Goal: Information Seeking & Learning: Check status

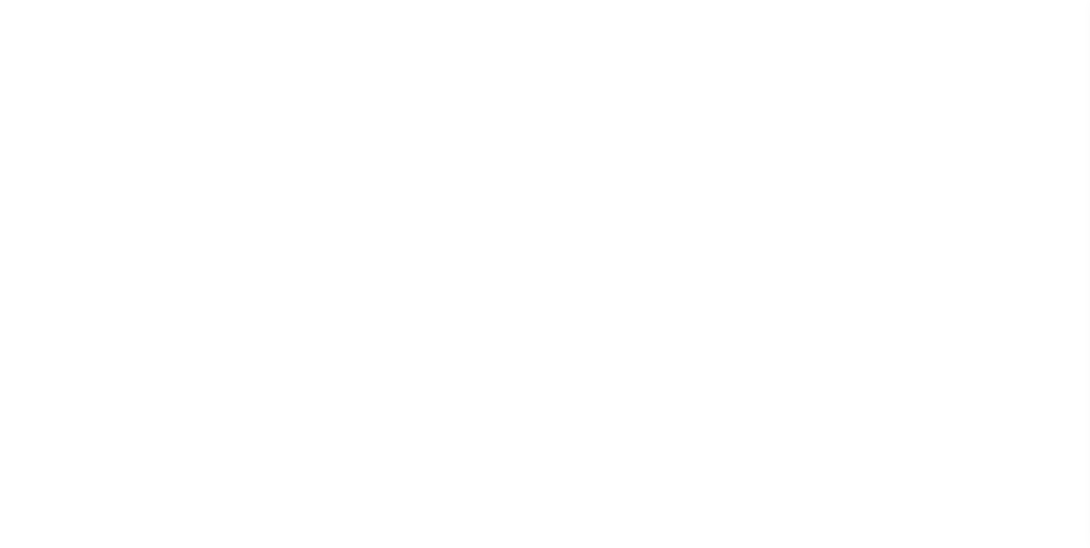
select select
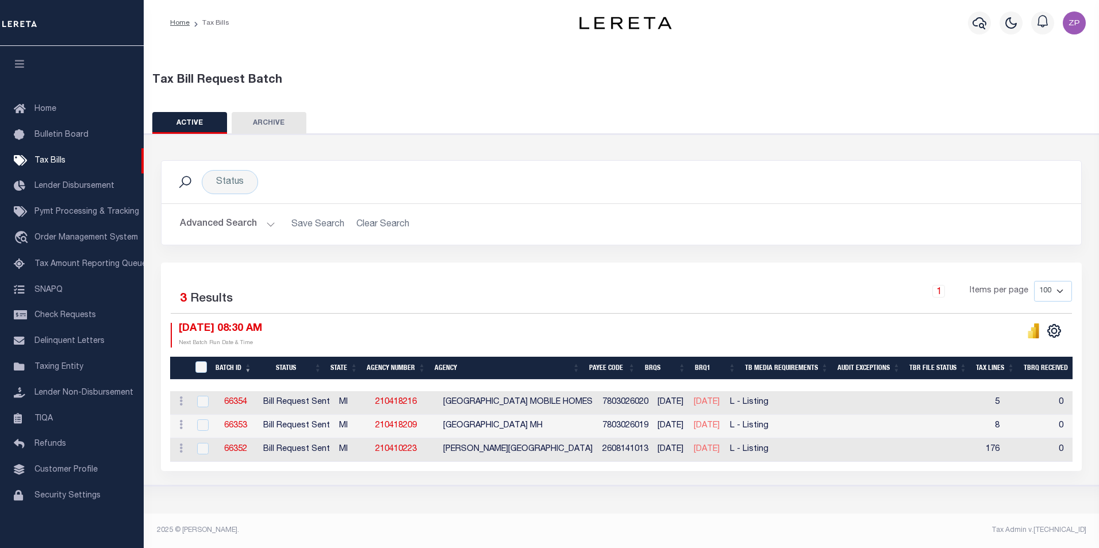
click at [228, 224] on button "Advanced Search" at bounding box center [227, 224] width 95 height 22
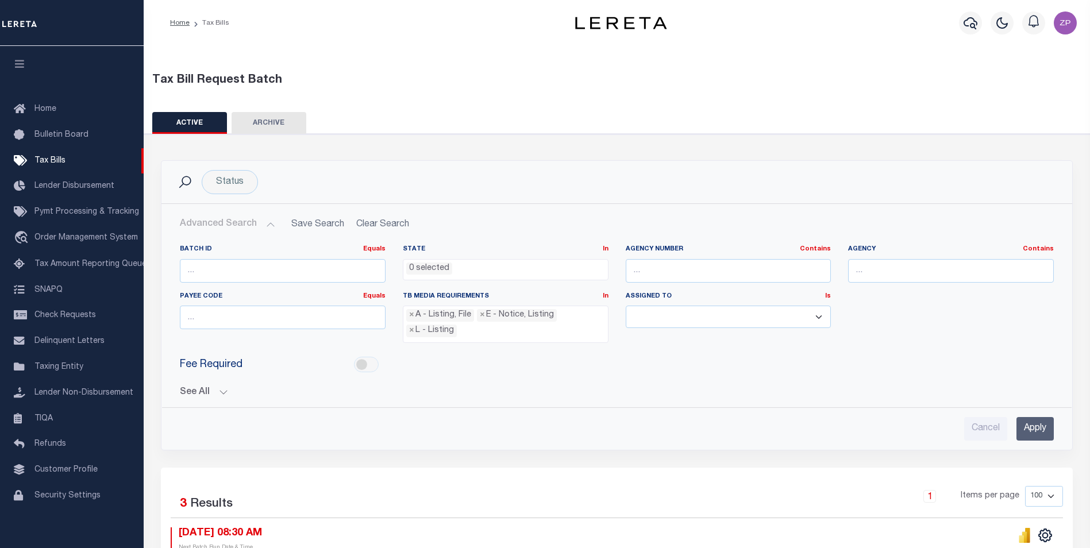
click at [191, 395] on button "See All" at bounding box center [617, 392] width 874 height 11
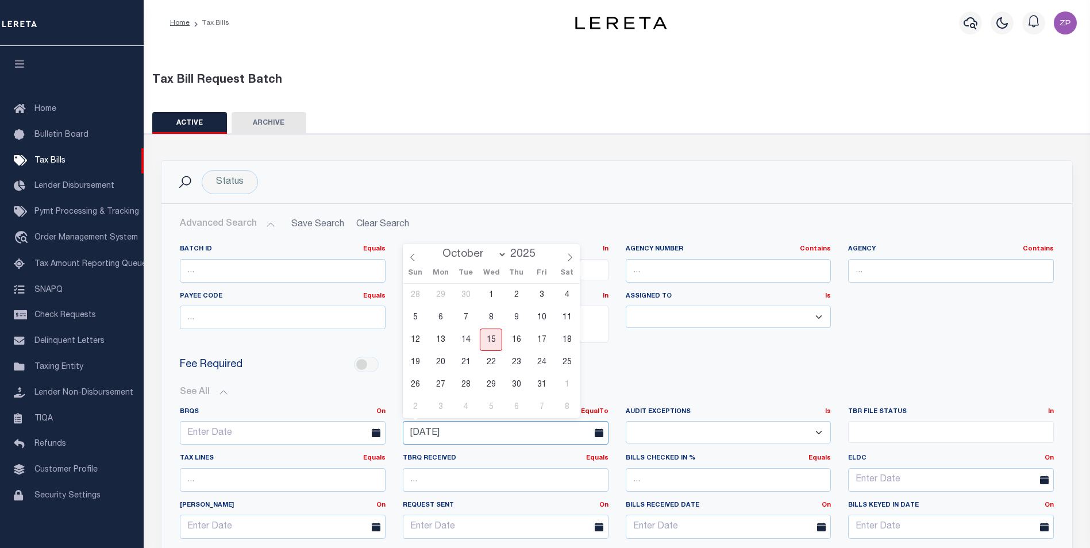
click at [582, 432] on input "[DATE]" at bounding box center [506, 433] width 206 height 24
click at [489, 341] on span "15" at bounding box center [491, 340] width 22 height 22
type input "[DATE]"
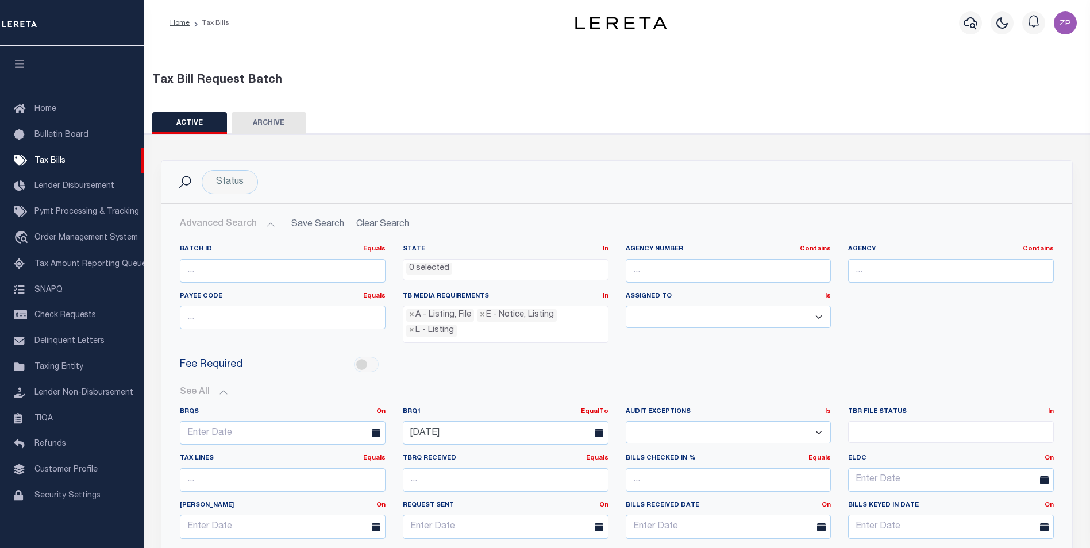
click at [614, 378] on div "See All BRQS On On After Before Between EqualTo On After" at bounding box center [617, 491] width 874 height 226
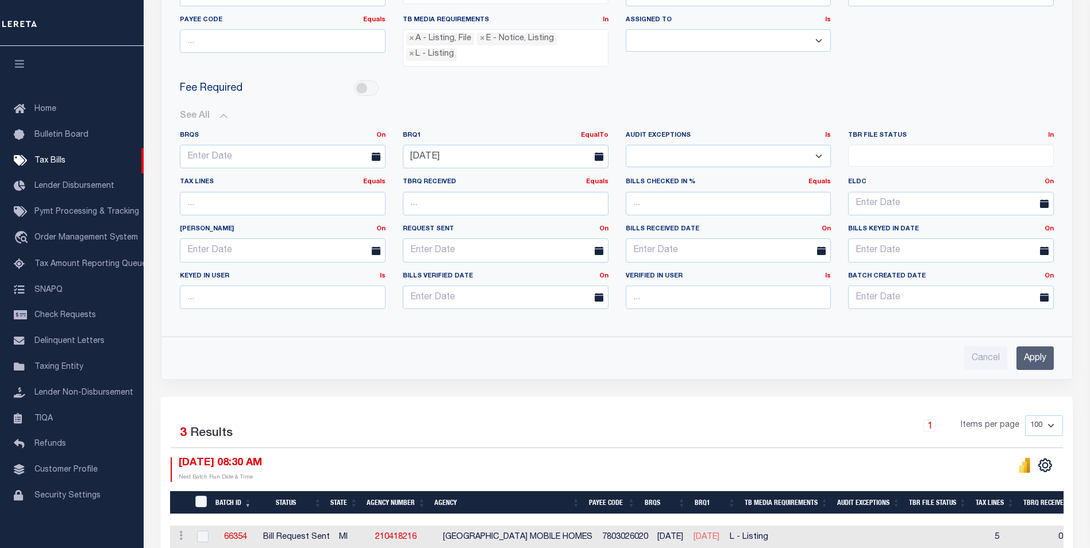
scroll to position [287, 0]
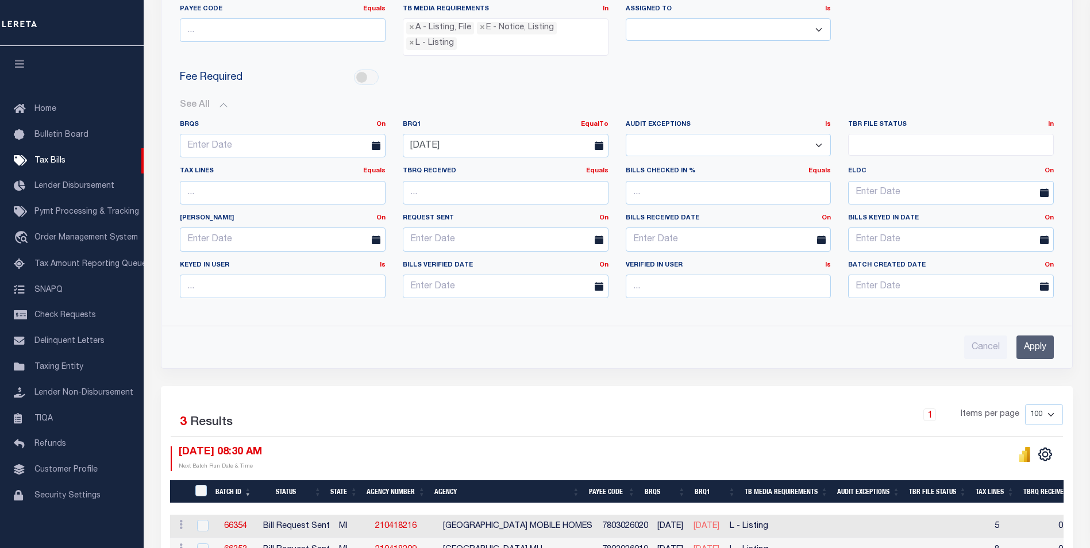
click at [1030, 336] on input "Apply" at bounding box center [1035, 348] width 37 height 24
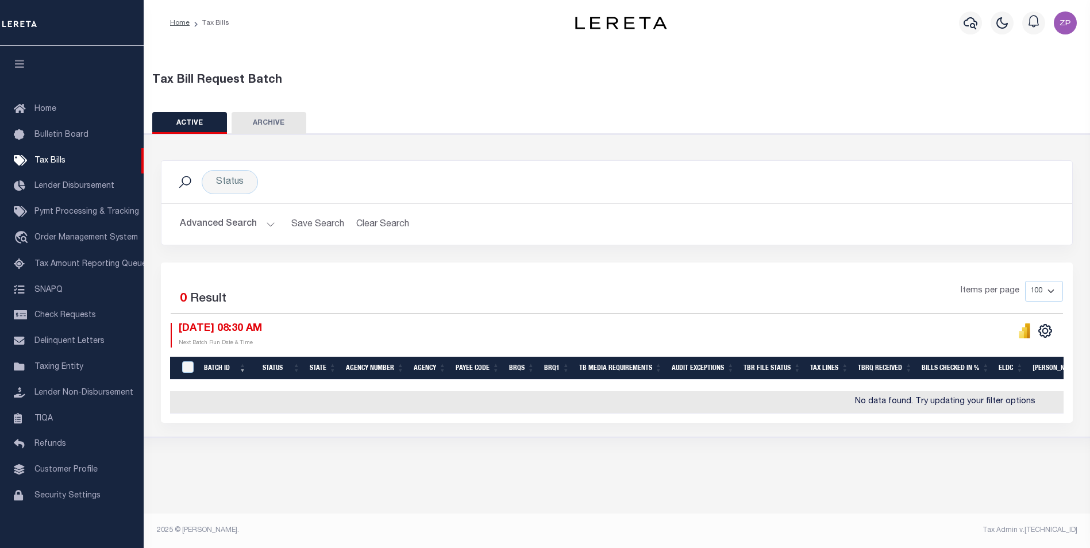
scroll to position [0, 0]
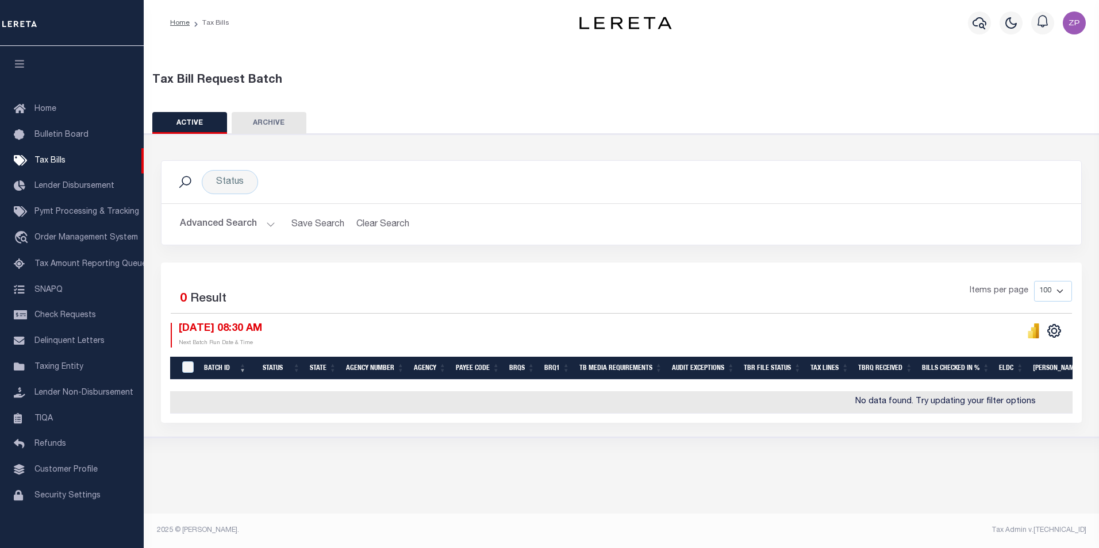
click at [250, 220] on button "Advanced Search" at bounding box center [227, 224] width 95 height 22
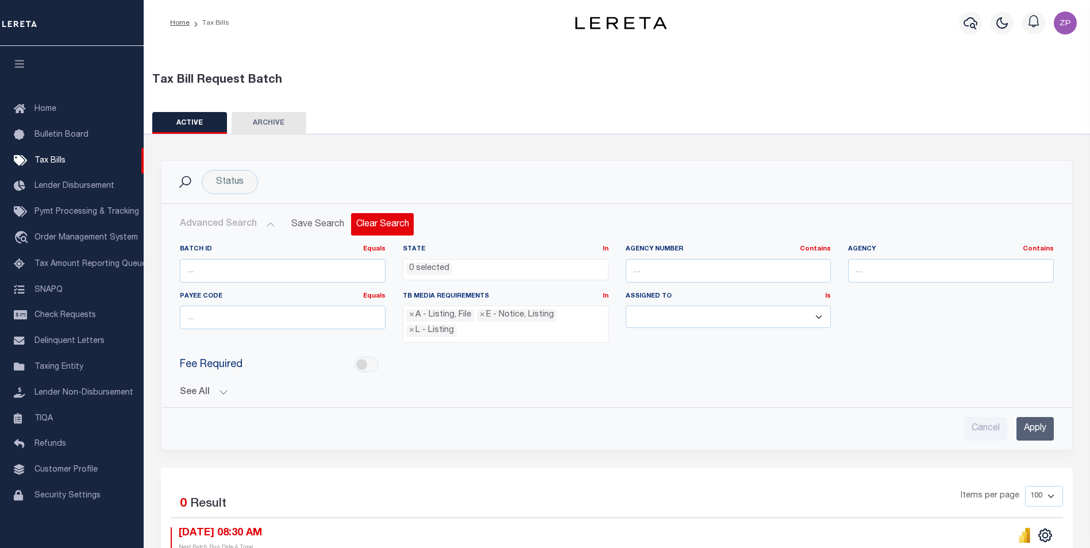
click at [368, 227] on button "Clear Search" at bounding box center [382, 224] width 63 height 22
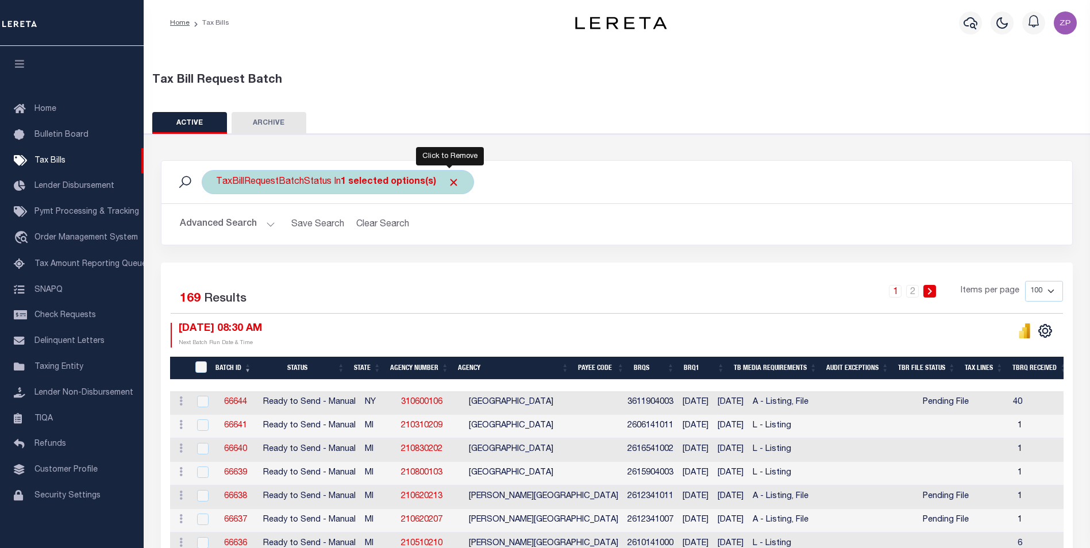
click at [452, 186] on span "Click to Remove" at bounding box center [454, 182] width 12 height 12
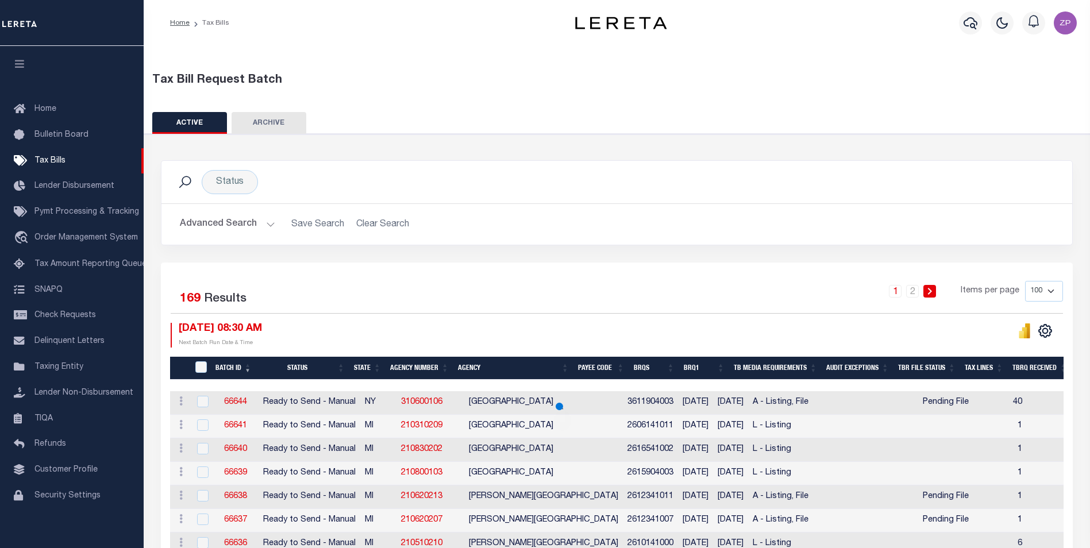
click at [229, 221] on button "Advanced Search" at bounding box center [227, 224] width 95 height 22
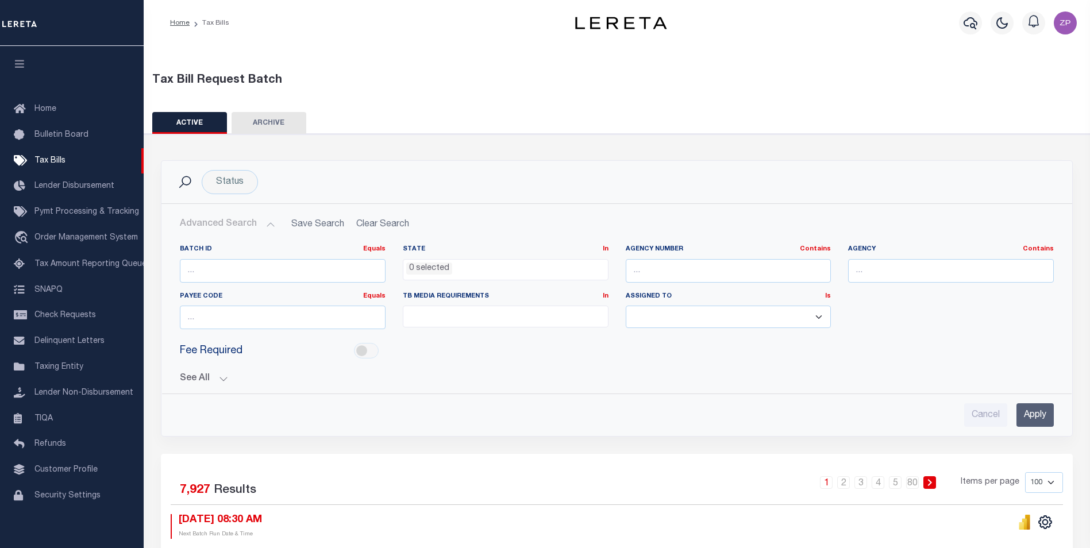
click at [492, 314] on ul at bounding box center [506, 314] width 205 height 16
click at [415, 339] on li "A - Listing, File" at bounding box center [506, 336] width 205 height 20
select select "16"
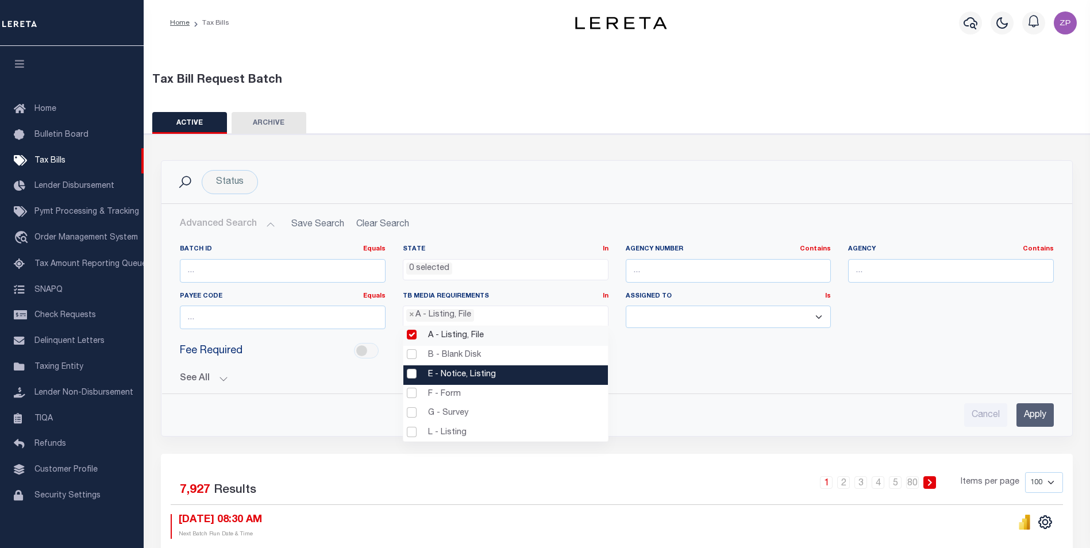
click at [410, 372] on li "E - Notice, Listing" at bounding box center [506, 376] width 205 height 20
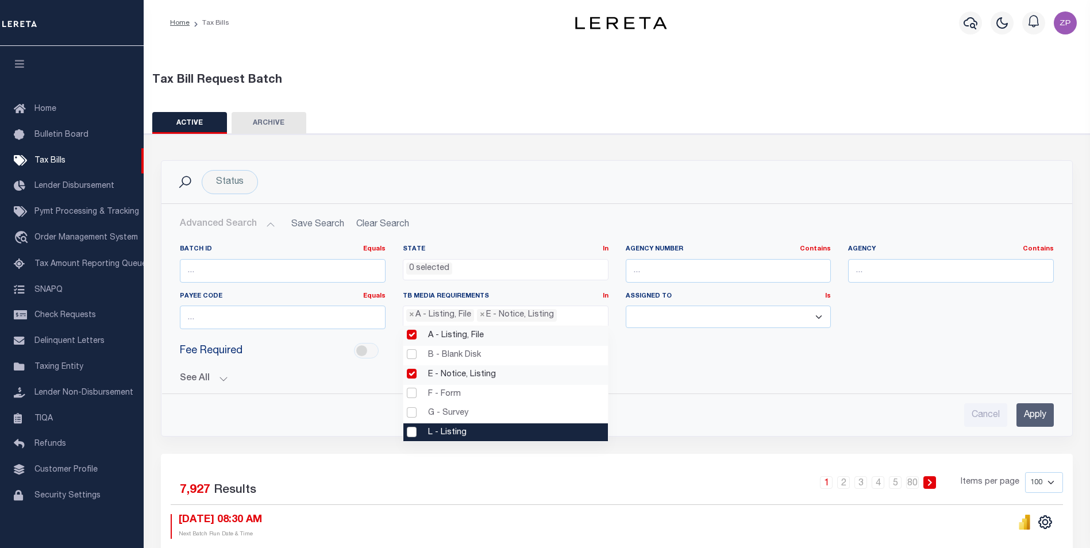
click at [412, 437] on li "L - Listing" at bounding box center [506, 434] width 205 height 20
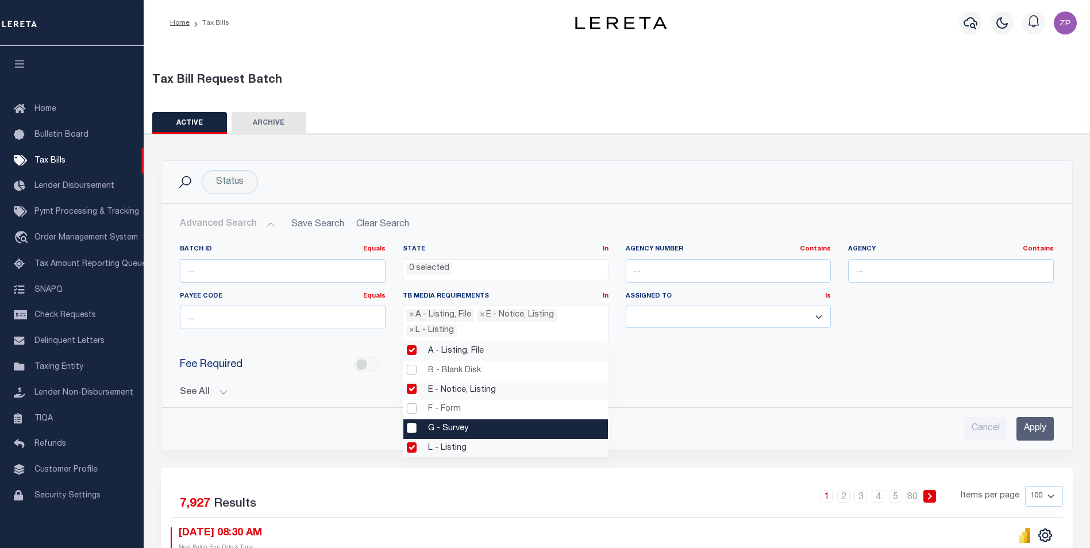
click at [240, 401] on div "Batch ID Equals Equals Is Not Equal To Is Greater Than Is Less Than State In In…" at bounding box center [617, 338] width 893 height 205
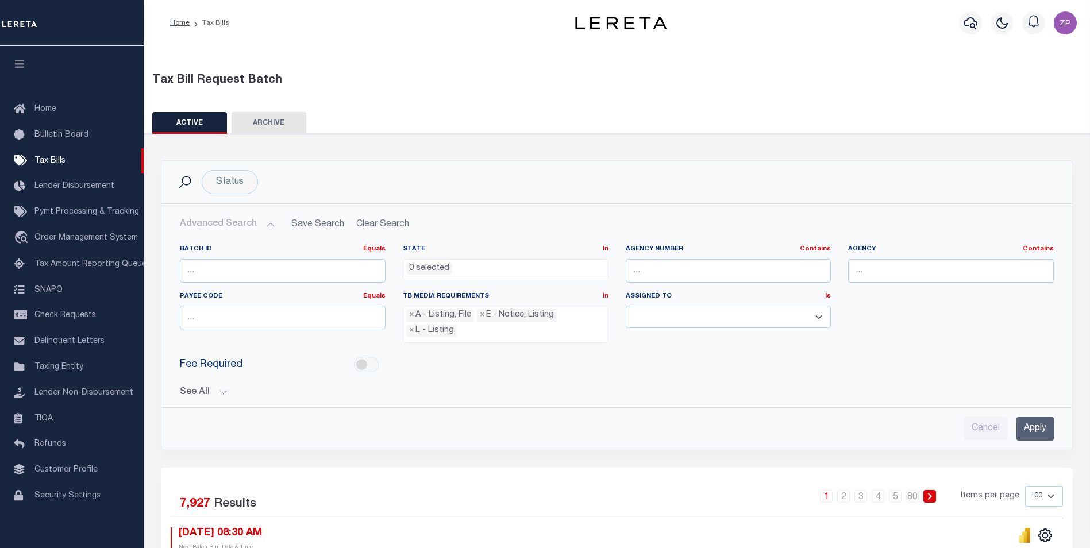
click at [211, 392] on button "See All" at bounding box center [617, 392] width 874 height 11
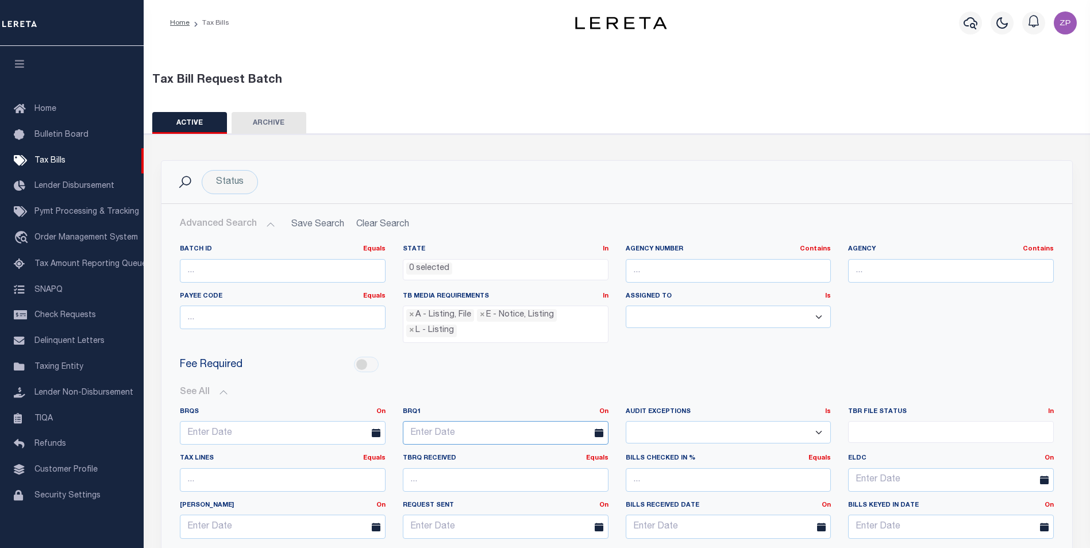
click at [469, 428] on input "text" at bounding box center [506, 433] width 206 height 24
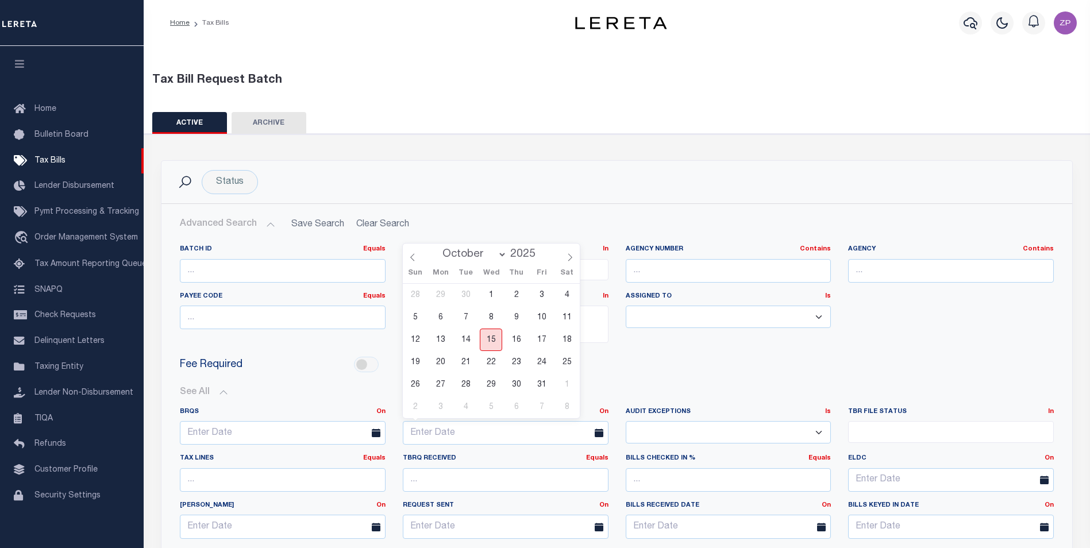
click at [495, 342] on span "15" at bounding box center [491, 340] width 22 height 22
type input "[DATE]"
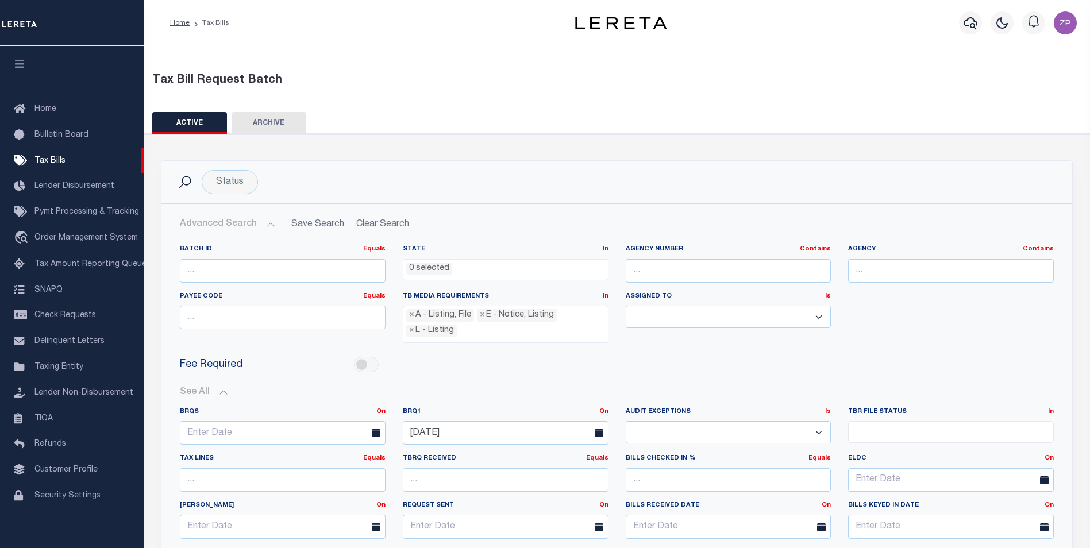
click at [594, 358] on div "Fee Required" at bounding box center [617, 365] width 892 height 26
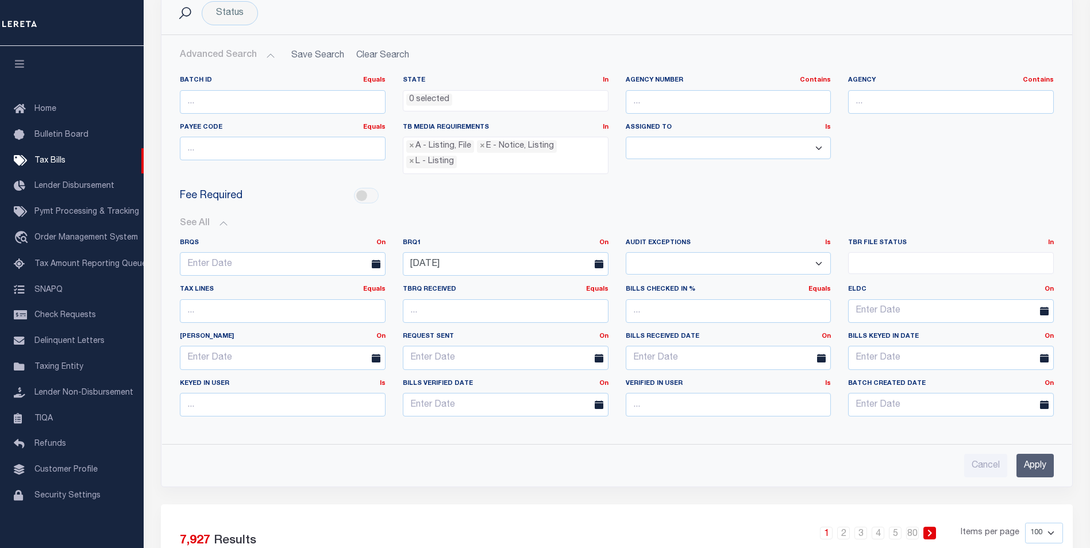
scroll to position [230, 0]
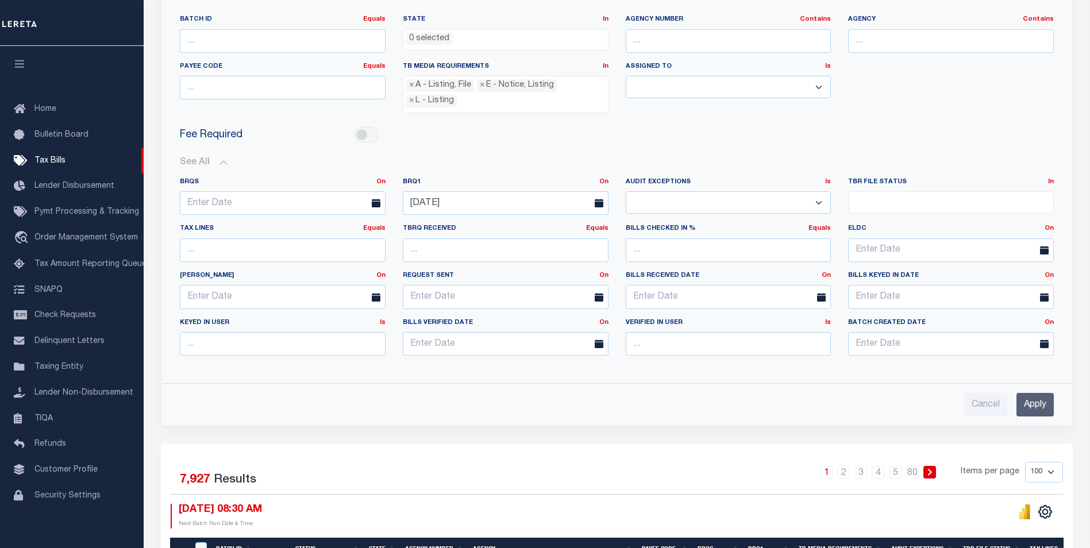
click at [1045, 407] on input "Apply" at bounding box center [1035, 405] width 37 height 24
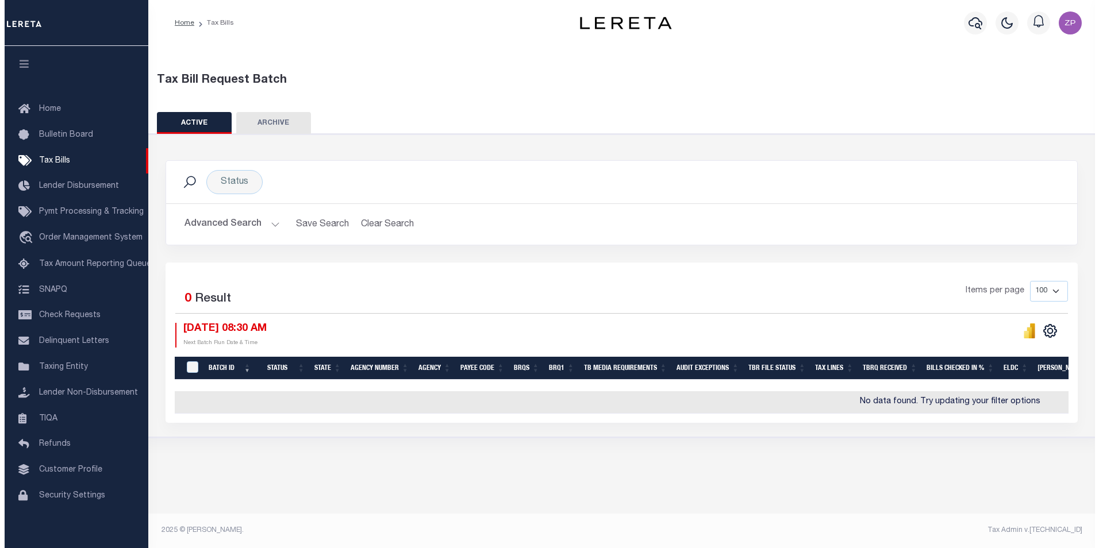
scroll to position [0, 0]
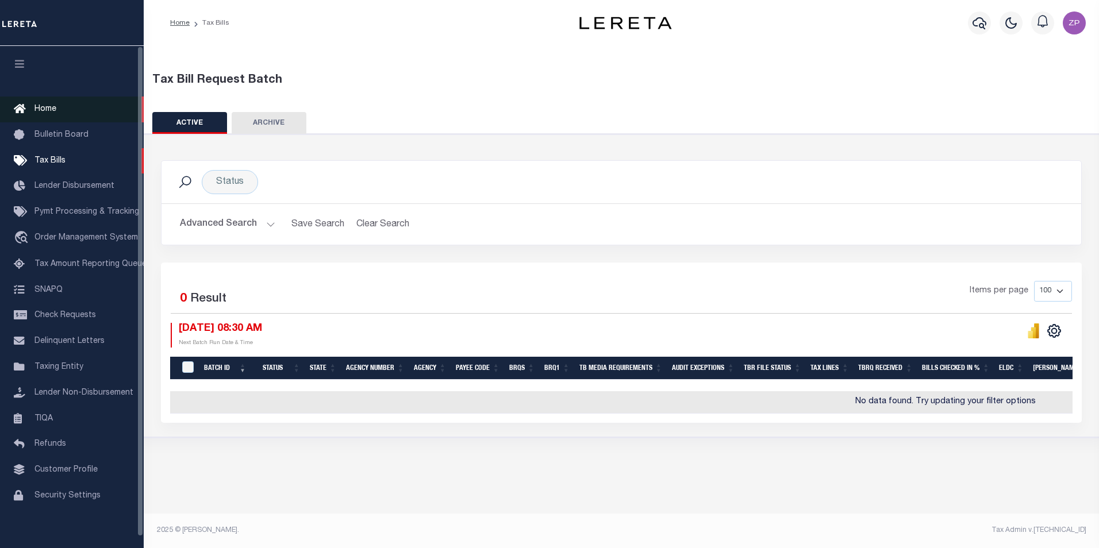
click at [51, 110] on span "Home" at bounding box center [45, 109] width 22 height 8
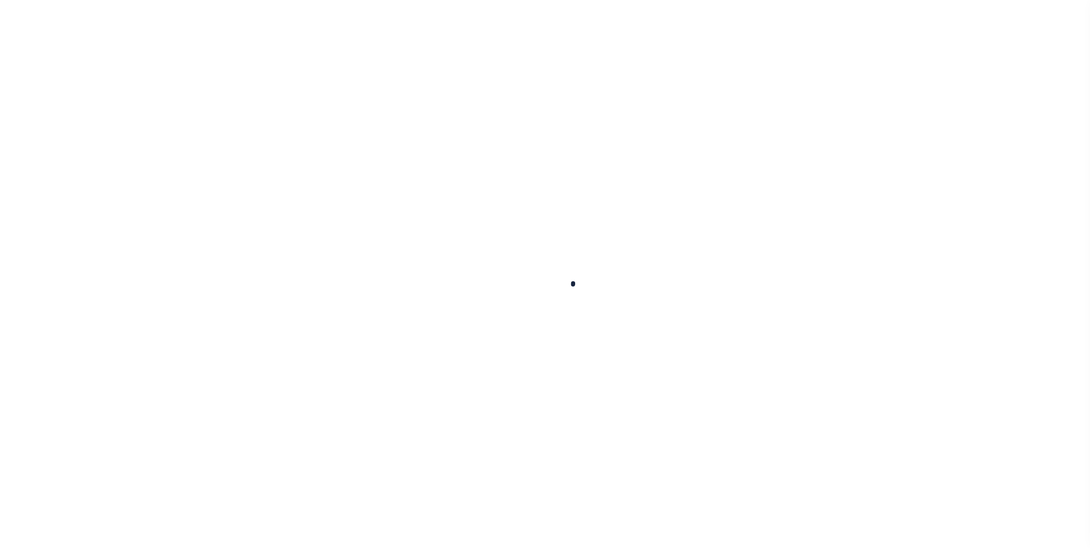
click at [567, 193] on div at bounding box center [545, 274] width 1090 height 548
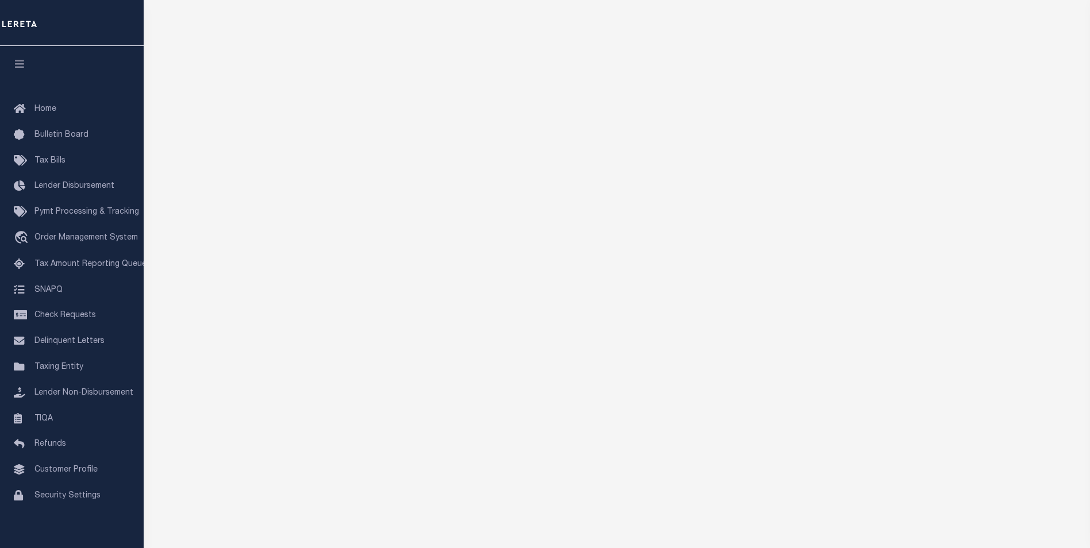
scroll to position [114, 0]
click at [60, 163] on span "Tax Bills" at bounding box center [49, 161] width 31 height 8
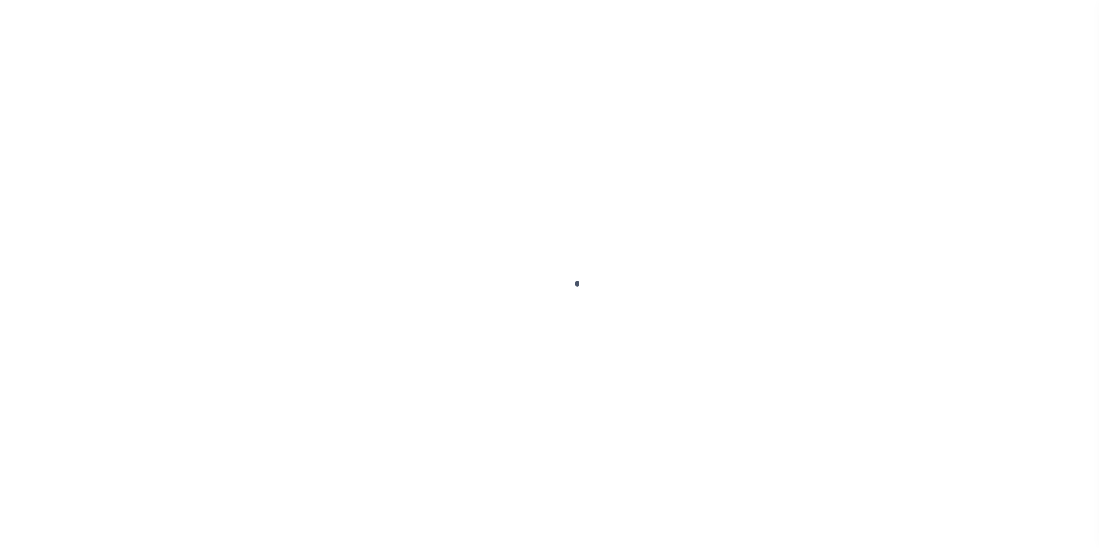
select select
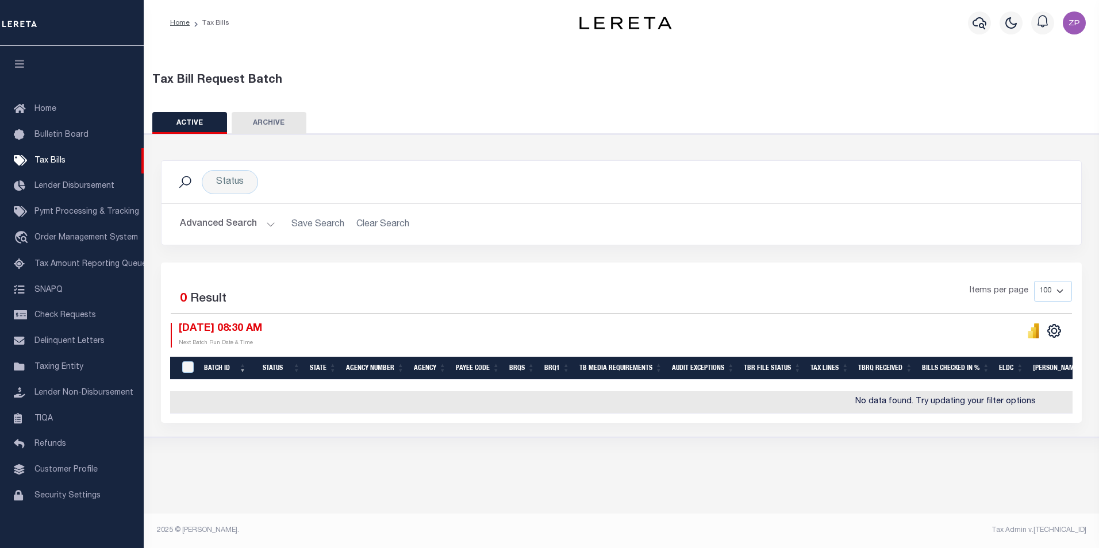
click at [226, 225] on button "Advanced Search" at bounding box center [227, 224] width 95 height 22
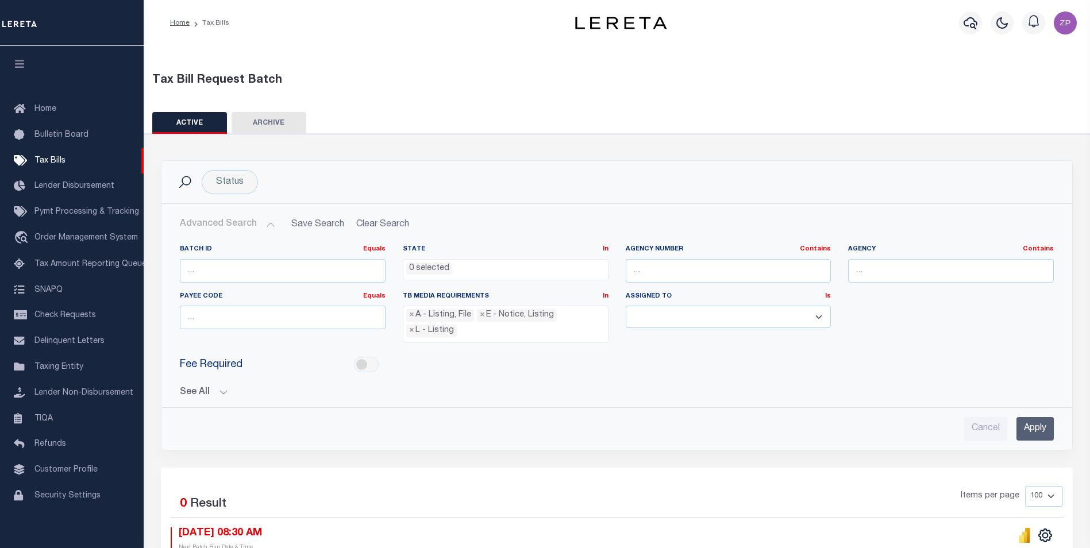
click at [194, 382] on div "See All BRQS On On After Before Between EqualTo On After" at bounding box center [617, 388] width 874 height 20
click at [195, 392] on button "See All" at bounding box center [617, 392] width 874 height 11
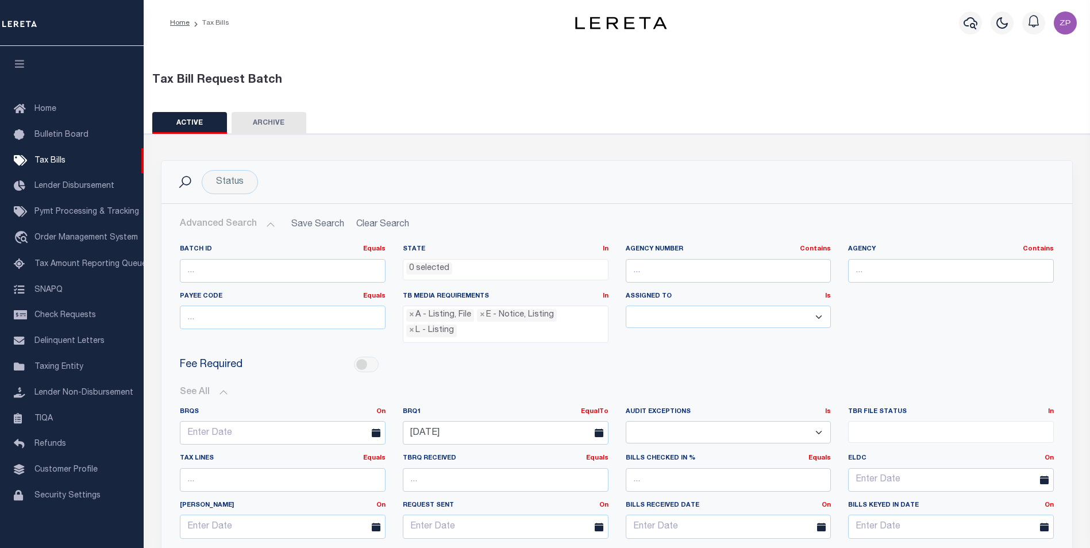
click at [597, 435] on icon at bounding box center [599, 433] width 9 height 9
click at [536, 437] on input "[DATE]" at bounding box center [506, 433] width 206 height 24
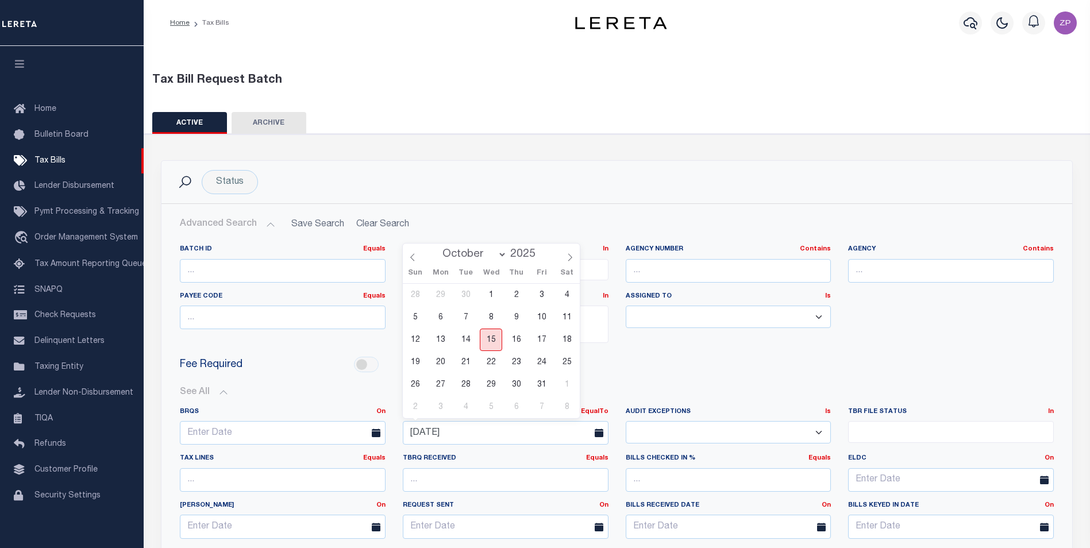
click at [492, 336] on span "15" at bounding box center [491, 340] width 22 height 22
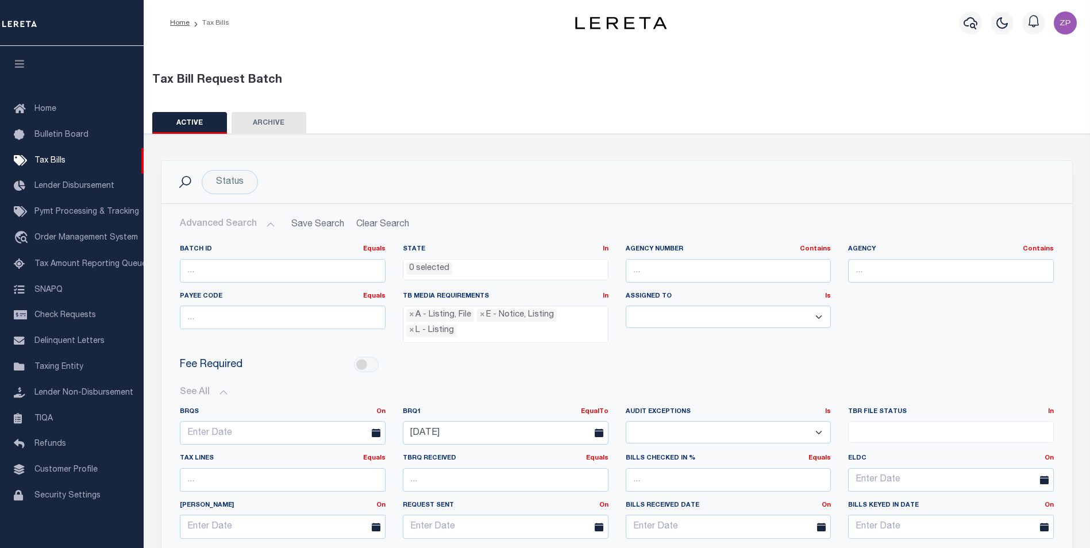
click at [617, 445] on div "Audit Exceptions Is Is Contains Yes No" at bounding box center [728, 431] width 223 height 47
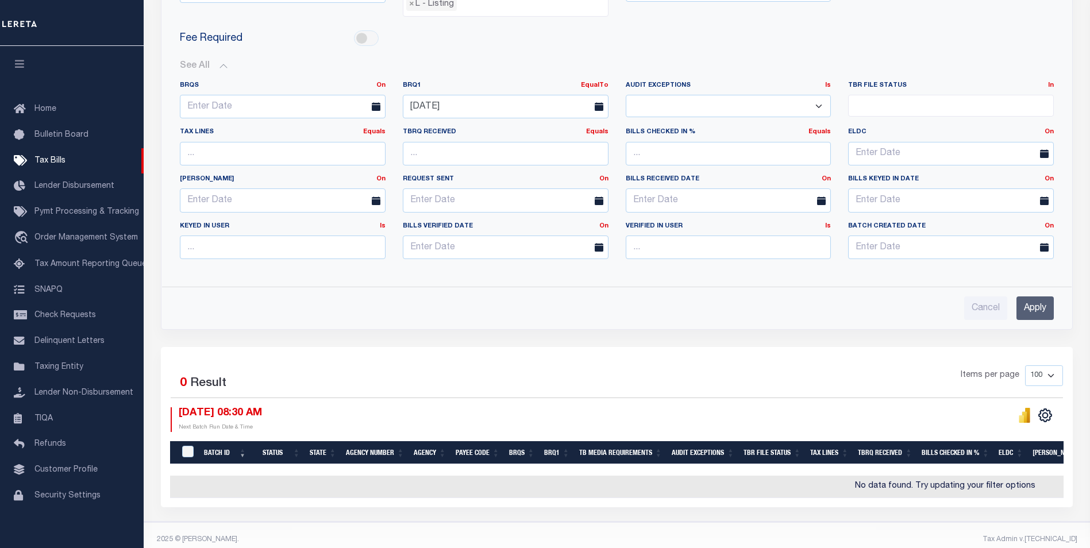
scroll to position [341, 0]
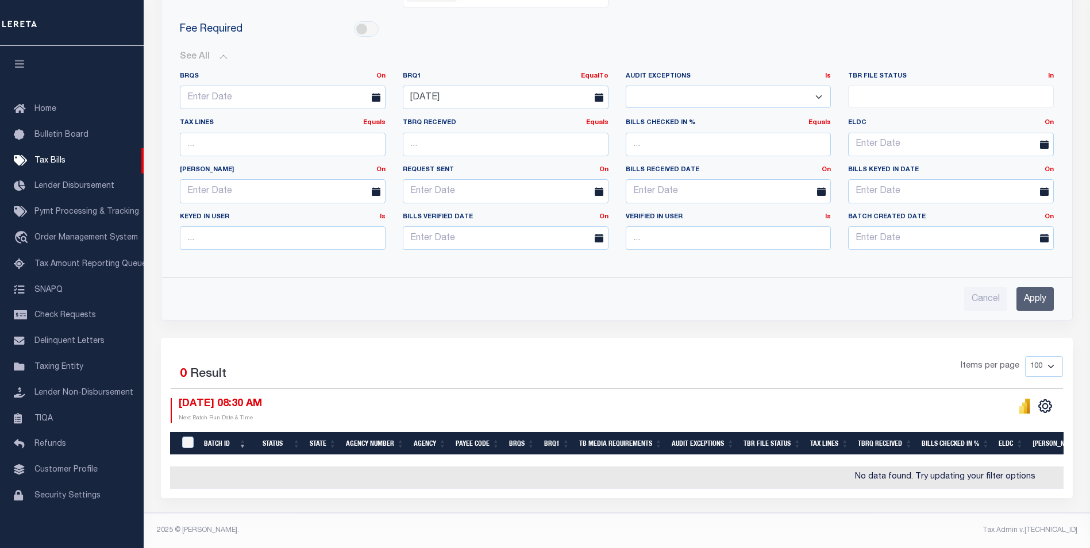
click at [1033, 288] on input "Apply" at bounding box center [1035, 299] width 37 height 24
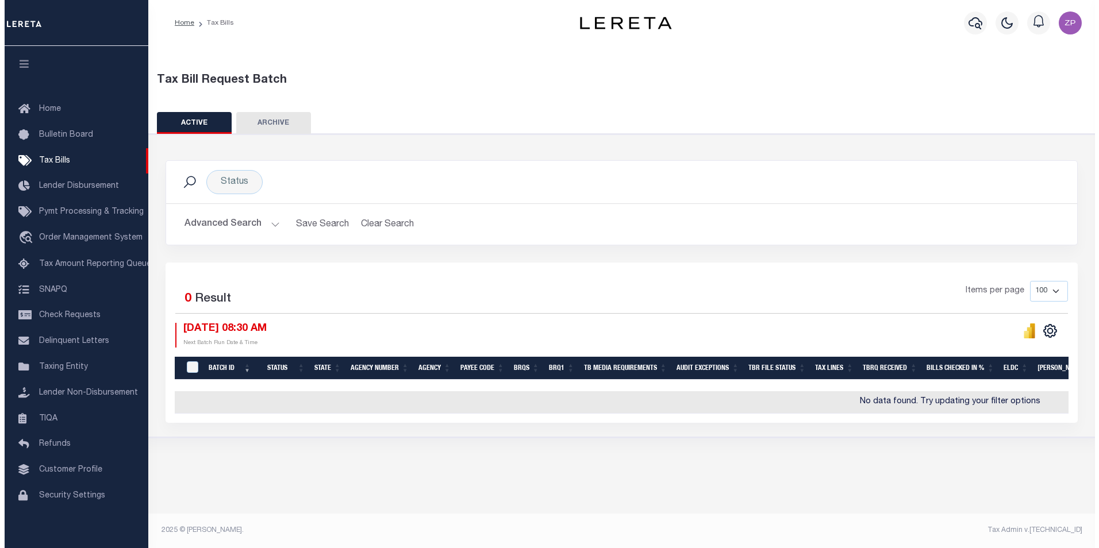
scroll to position [0, 0]
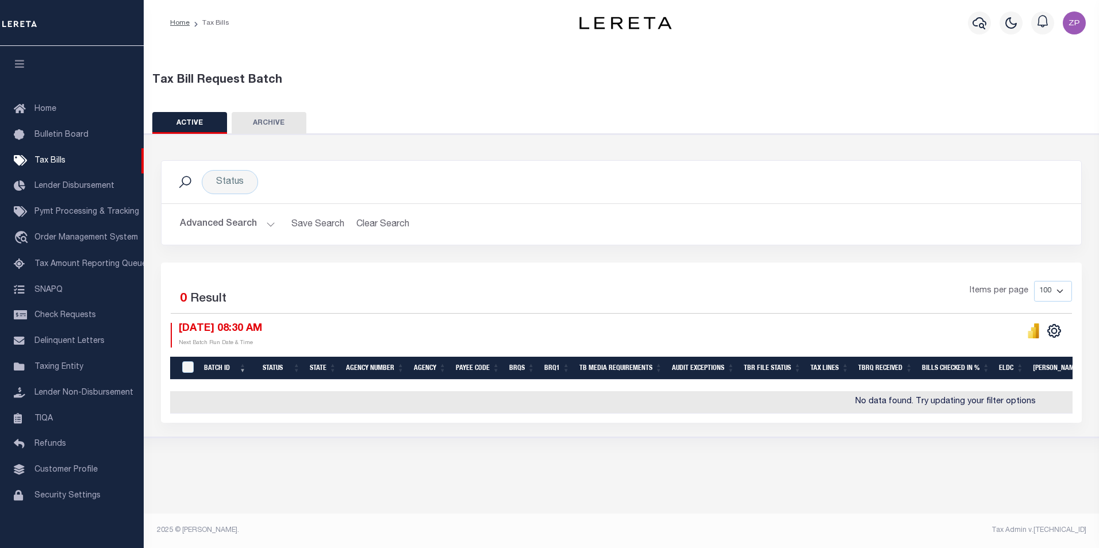
click at [795, 173] on div "Status Search" at bounding box center [621, 182] width 901 height 24
